Goal: Information Seeking & Learning: Learn about a topic

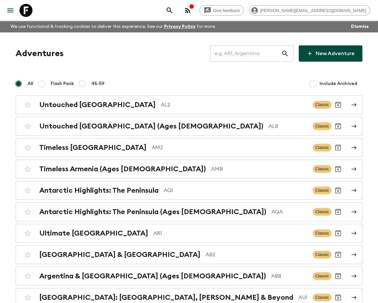
click at [257, 55] on input "text" at bounding box center [245, 53] width 71 height 18
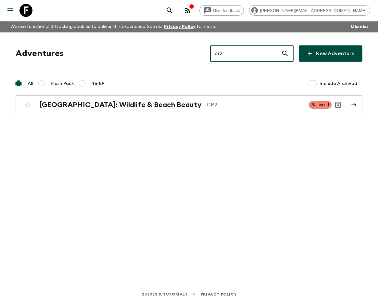
type input "cr2"
click at [180, 93] on div "Adventures cr2 ​ New Adventure All Flash Pack 45-59 Include Archived [GEOGRAPHI…" at bounding box center [189, 79] width 362 height 69
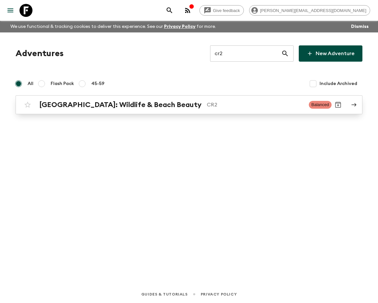
click at [180, 109] on div "[GEOGRAPHIC_DATA]: Wildlife & Beach Beauty CR2 Balanced" at bounding box center [176, 104] width 310 height 13
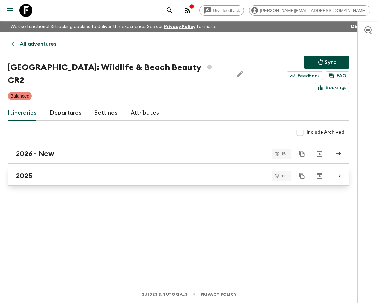
click at [101, 172] on div "2025" at bounding box center [172, 176] width 313 height 8
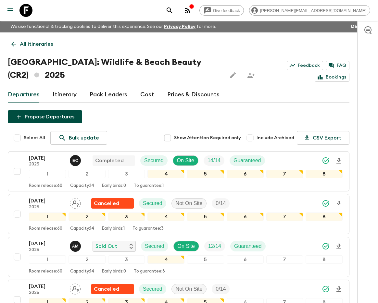
scroll to position [6, 0]
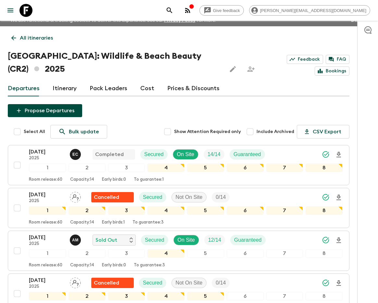
click at [67, 83] on link "Itinerary" at bounding box center [65, 89] width 24 height 16
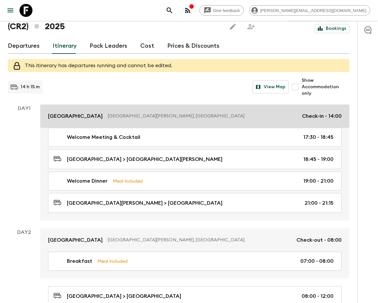
scroll to position [48, 0]
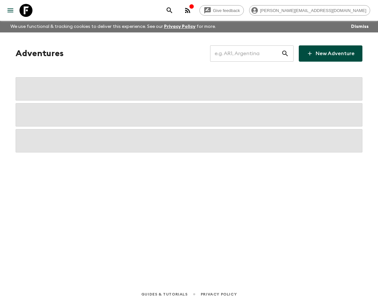
click at [263, 54] on input "text" at bounding box center [245, 53] width 71 height 18
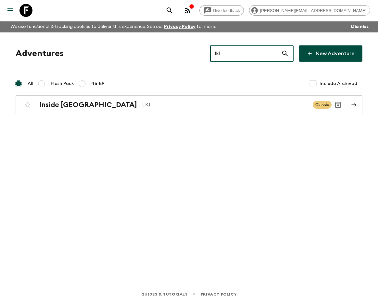
type input "lk1"
click at [110, 99] on div "Inside Sri Lanka LK1 Classic" at bounding box center [176, 104] width 310 height 13
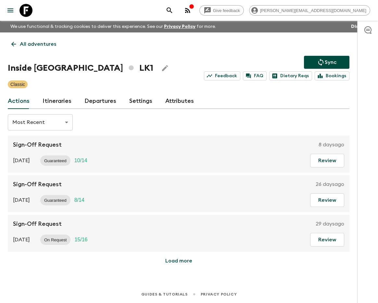
click at [70, 101] on div "Actions Itineraries Departures Settings Attributes" at bounding box center [178, 101] width 341 height 16
click at [55, 102] on link "Itineraries" at bounding box center [56, 101] width 29 height 16
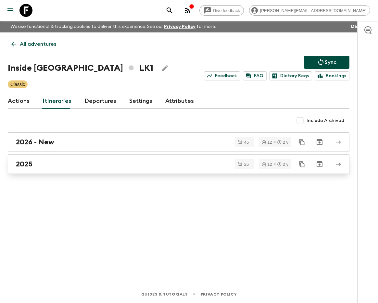
click at [74, 174] on link "2025" at bounding box center [178, 163] width 341 height 19
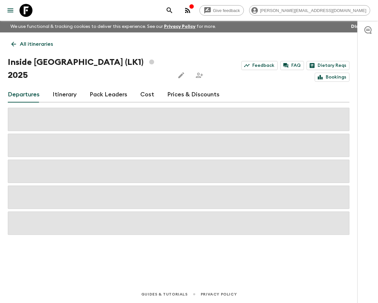
click at [64, 87] on link "Itinerary" at bounding box center [65, 95] width 24 height 16
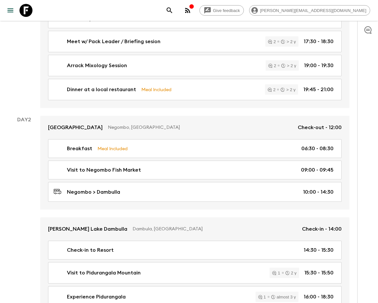
scroll to position [195, 0]
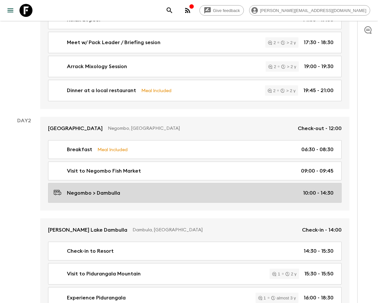
click at [168, 188] on div "Negombo > Dambulla 10:00 - 14:30" at bounding box center [194, 192] width 280 height 9
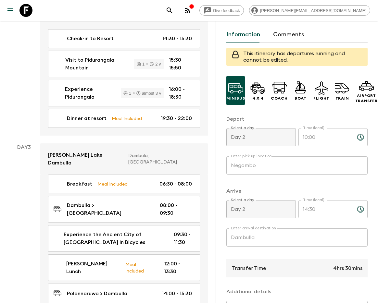
scroll to position [497, 0]
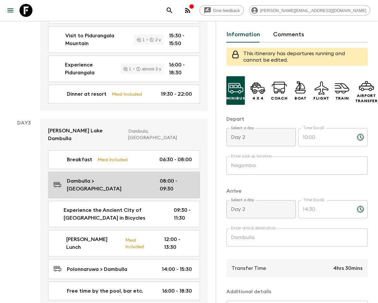
click at [105, 172] on link "Dambulla > Polonnaruwa 08:00 - 09:30" at bounding box center [124, 185] width 152 height 27
type input "Dambulla"
type input "Polonnaruwa"
type input "Day 3"
type input "08:00"
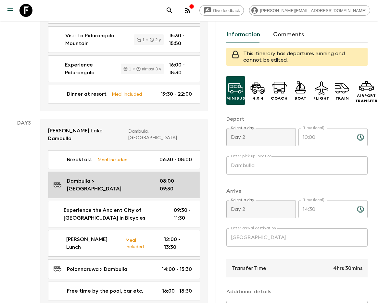
type input "Day 3"
type input "09:30"
